Goal: Navigation & Orientation: Find specific page/section

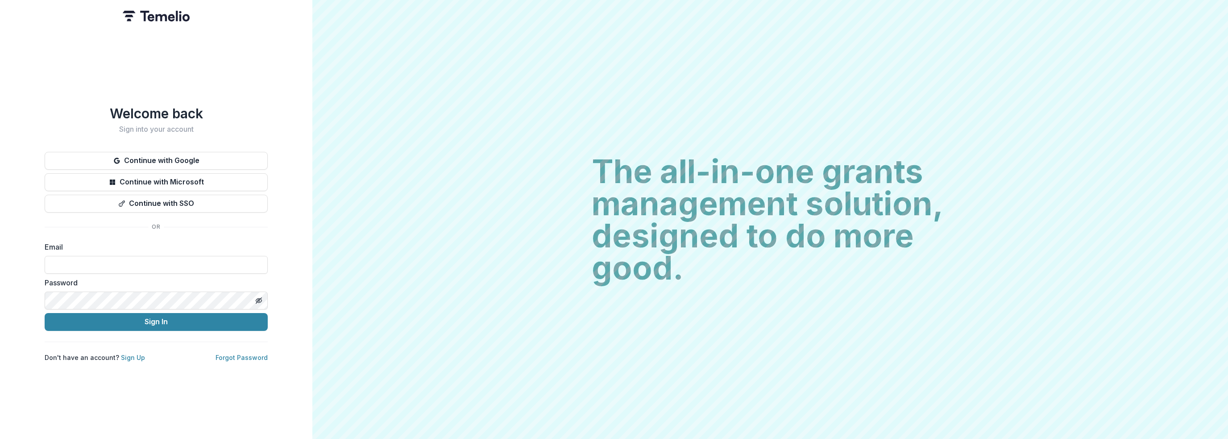
type input "**********"
click at [166, 317] on button "Sign In" at bounding box center [156, 322] width 223 height 18
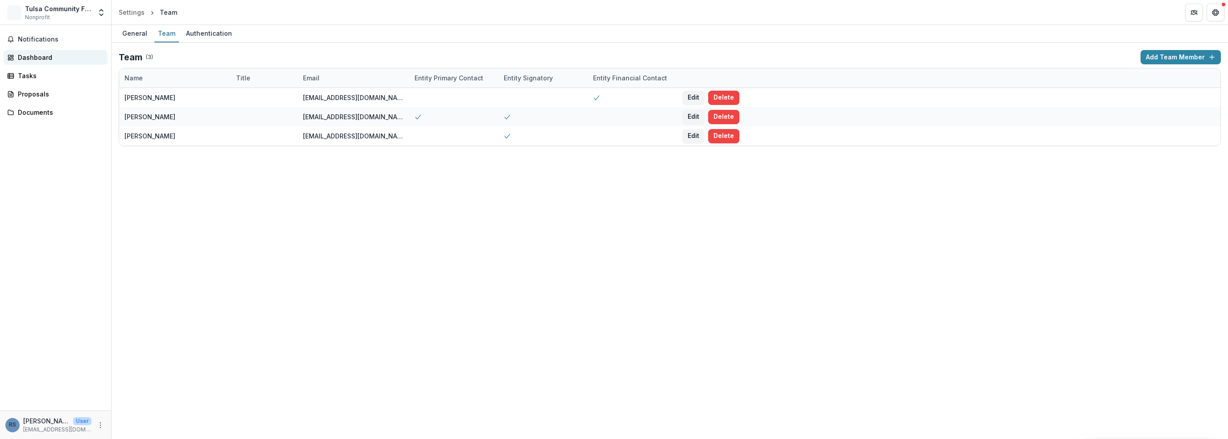
click at [26, 53] on div "Dashboard" at bounding box center [59, 57] width 83 height 9
